Goal: Find contact information: Find contact information

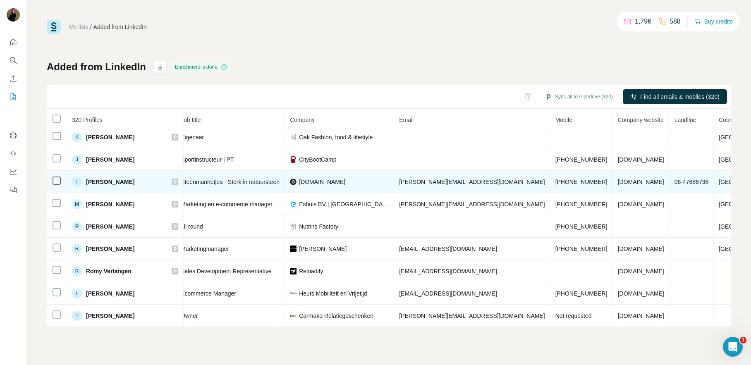
scroll to position [50, 114]
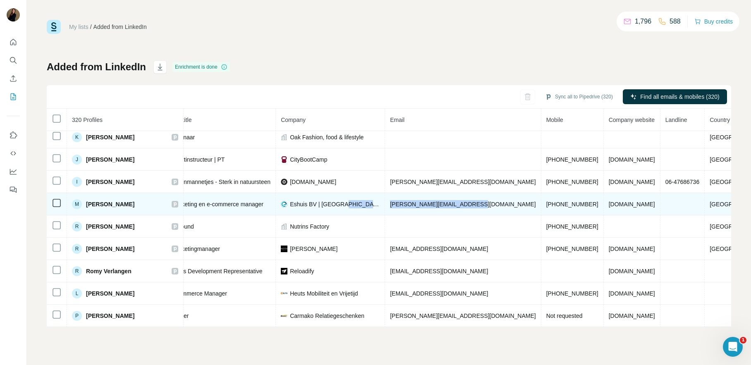
drag, startPoint x: 472, startPoint y: 203, endPoint x: 385, endPoint y: 206, distance: 87.2
click at [383, 205] on tr "M Marije Hulzebosch Found LinkedIn Marketing en e-commerce manager Eshuis BV | …" at bounding box center [353, 204] width 842 height 22
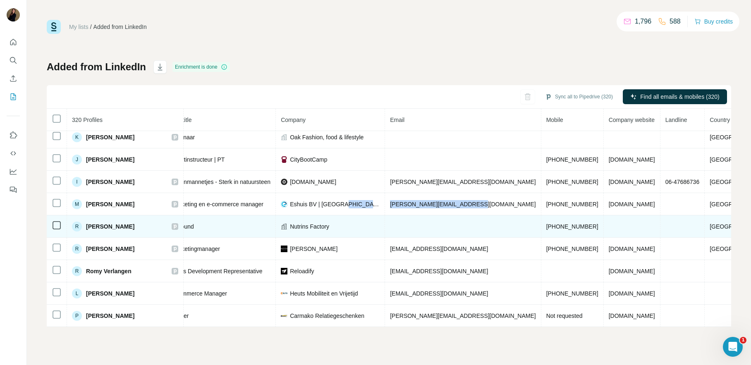
copy tr "[PERSON_NAME][EMAIL_ADDRESS][PERSON_NAME][DOMAIN_NAME]"
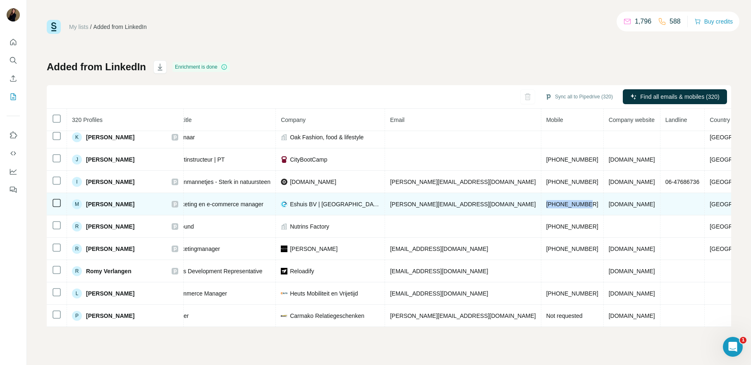
drag, startPoint x: 520, startPoint y: 205, endPoint x: 486, endPoint y: 206, distance: 33.1
click at [541, 206] on td "[PHONE_NUMBER]" at bounding box center [572, 204] width 62 height 22
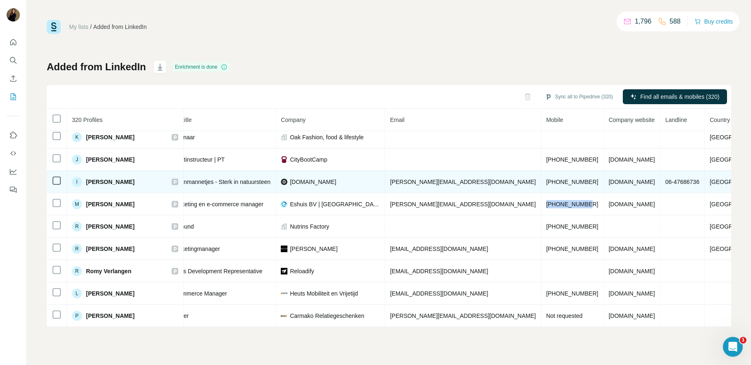
copy span "[PHONE_NUMBER]"
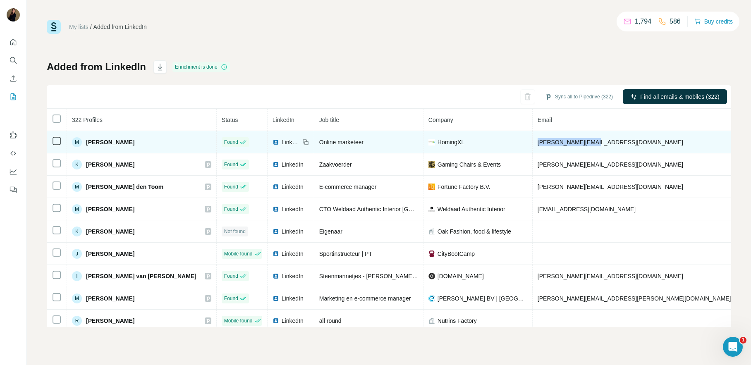
drag, startPoint x: 483, startPoint y: 142, endPoint x: 540, endPoint y: 140, distance: 57.1
click at [540, 140] on td "[PERSON_NAME][EMAIL_ADDRESS][DOMAIN_NAME]" at bounding box center [634, 142] width 204 height 22
copy span "[PERSON_NAME][EMAIL_ADDRESS][DOMAIN_NAME]"
